Goal: Navigation & Orientation: Find specific page/section

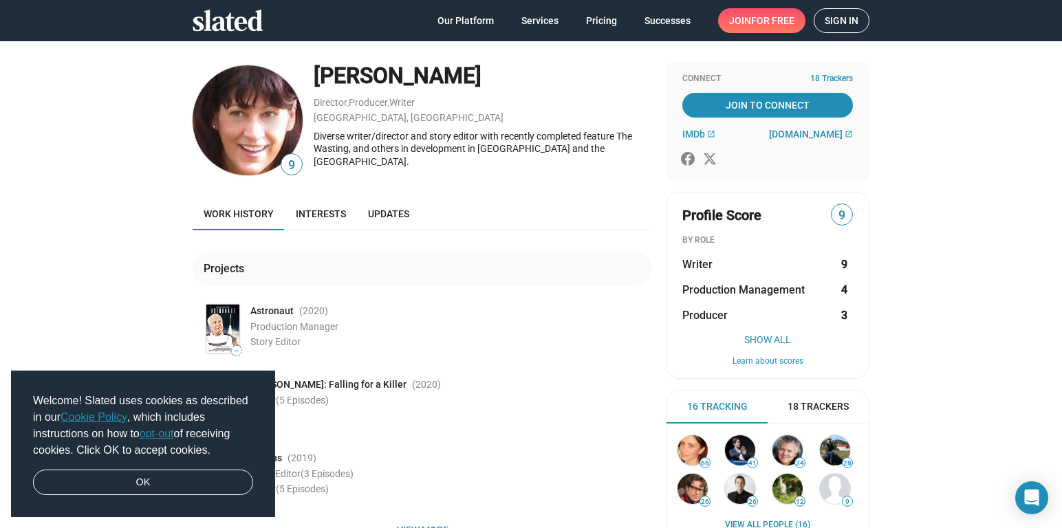
click at [265, 216] on span "Work history" at bounding box center [239, 213] width 70 height 11
click at [318, 212] on span "Interests" at bounding box center [321, 213] width 50 height 11
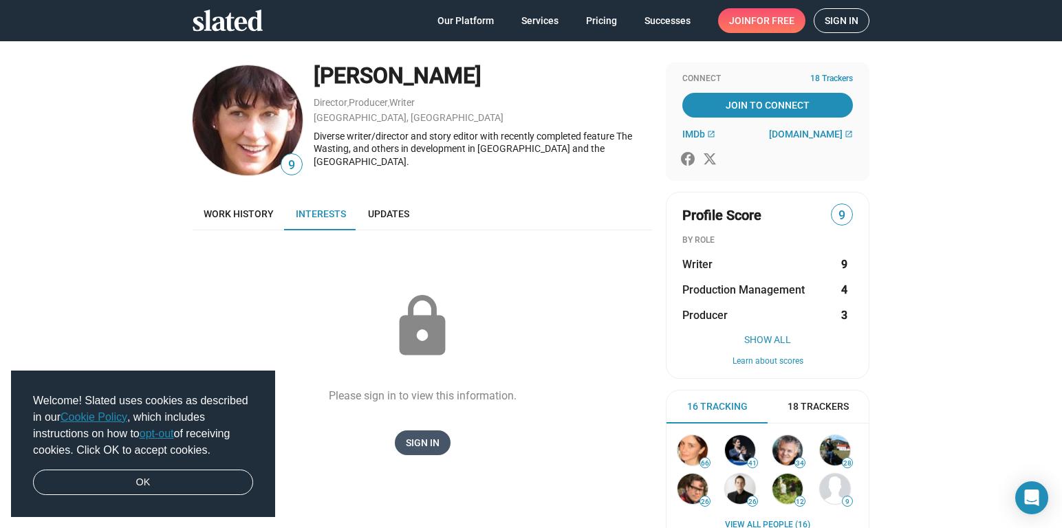
click at [426, 440] on span "Sign In" at bounding box center [423, 443] width 34 height 25
click at [377, 215] on span "Updates" at bounding box center [388, 213] width 41 height 11
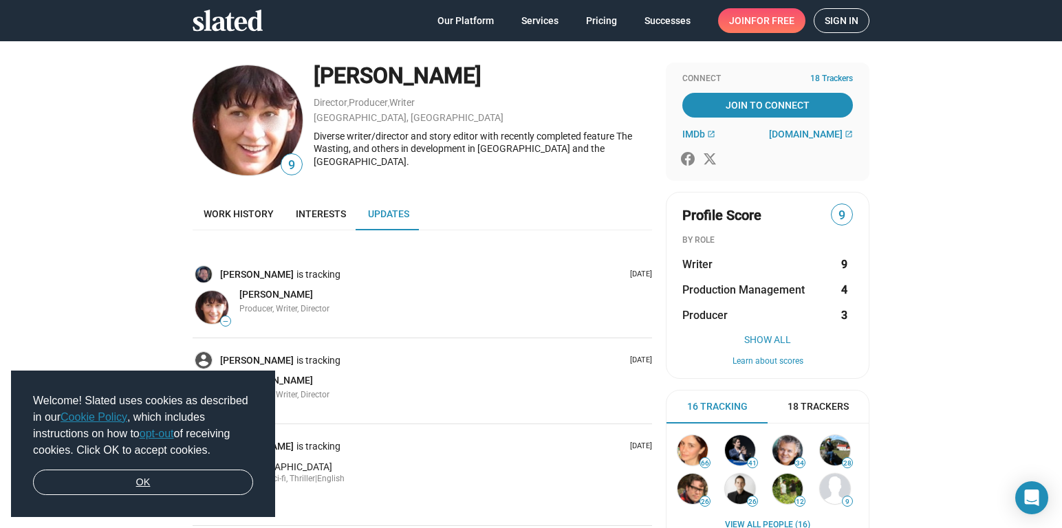
click at [148, 480] on link "OK" at bounding box center [143, 483] width 220 height 26
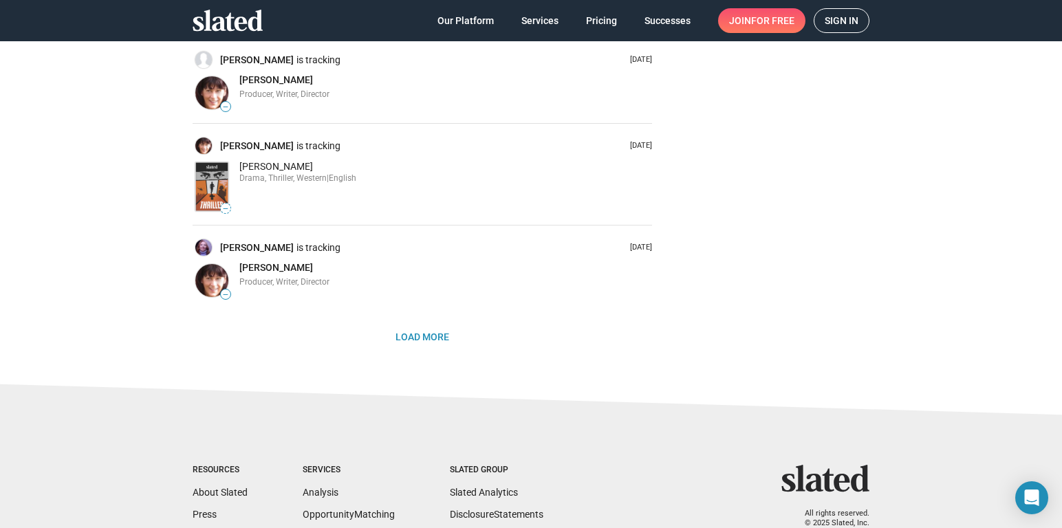
scroll to position [844, 0]
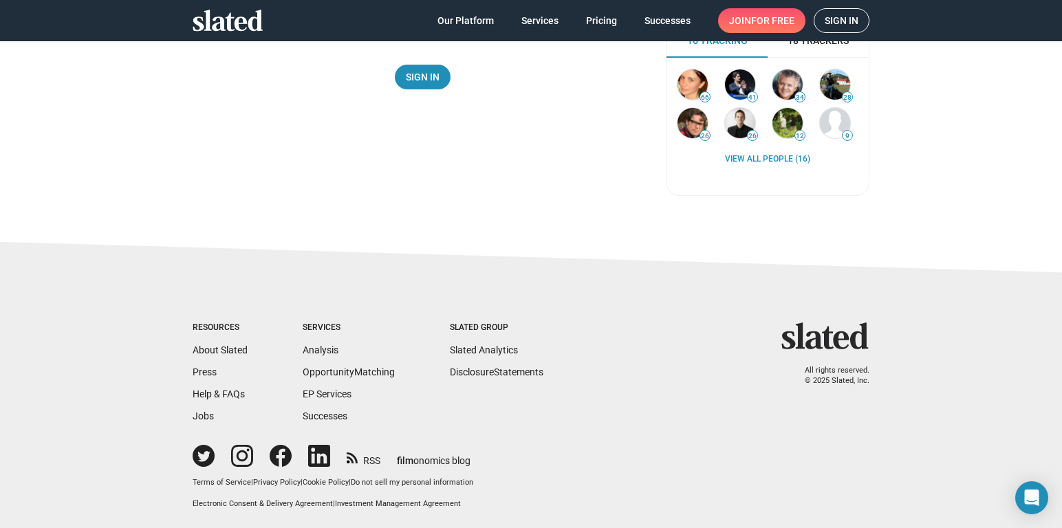
scroll to position [366, 0]
